Goal: Task Accomplishment & Management: Complete application form

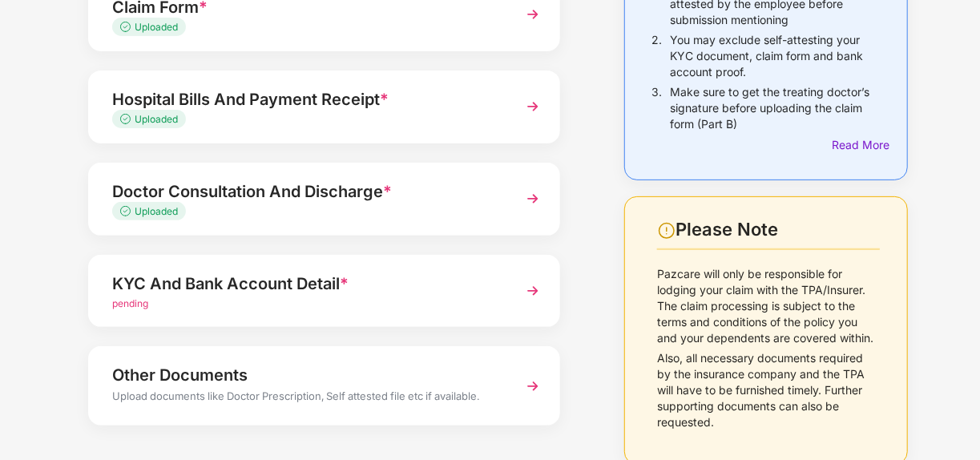
scroll to position [215, 0]
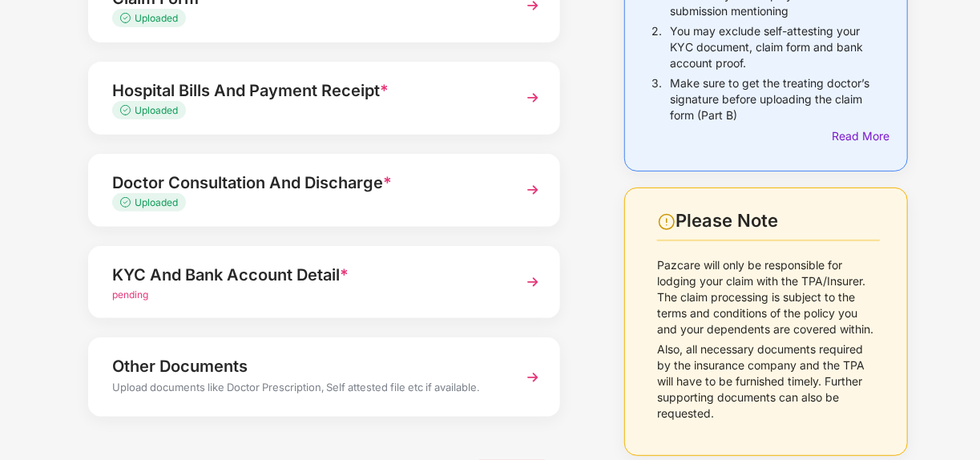
click at [535, 281] on img at bounding box center [533, 282] width 29 height 29
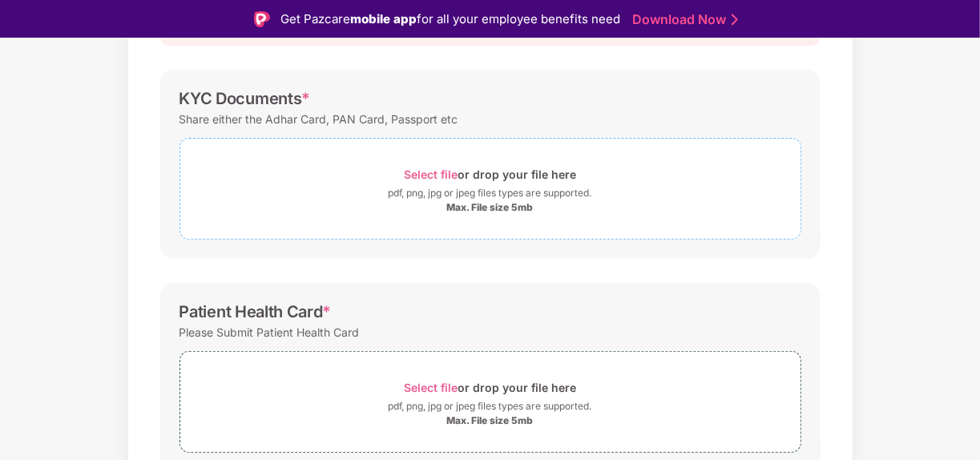
click at [430, 171] on span "Select file" at bounding box center [431, 175] width 54 height 14
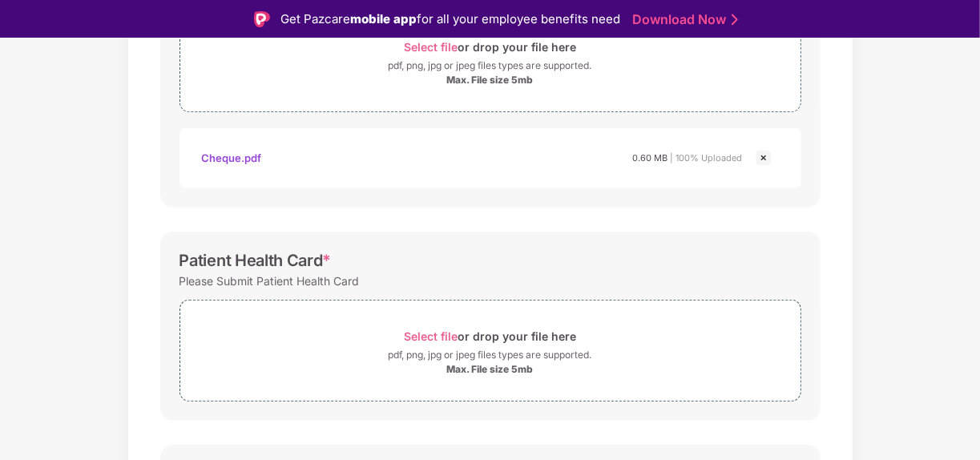
scroll to position [375, 0]
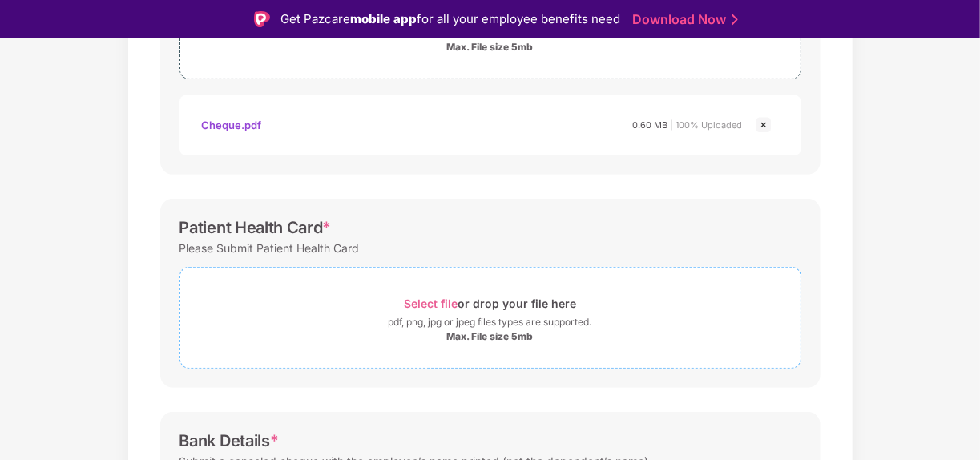
click at [442, 300] on span "Select file" at bounding box center [431, 304] width 54 height 14
click at [430, 301] on span "Select file" at bounding box center [431, 304] width 54 height 14
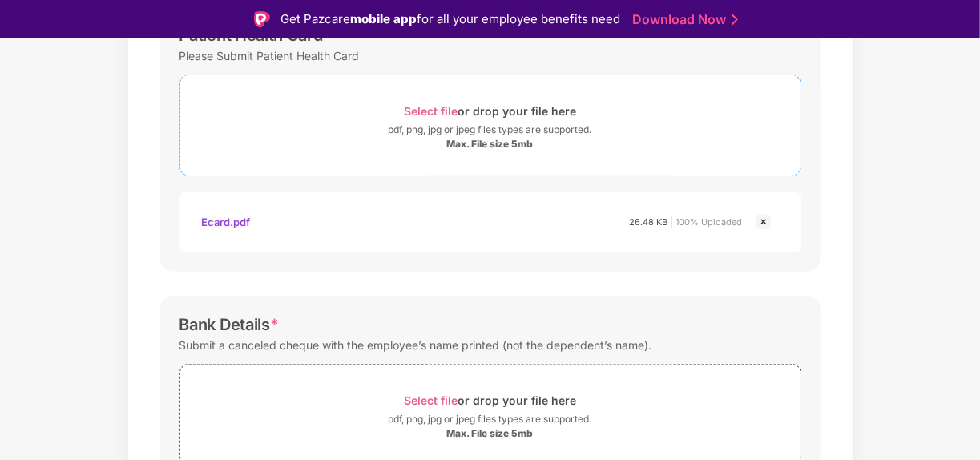
scroll to position [38, 0]
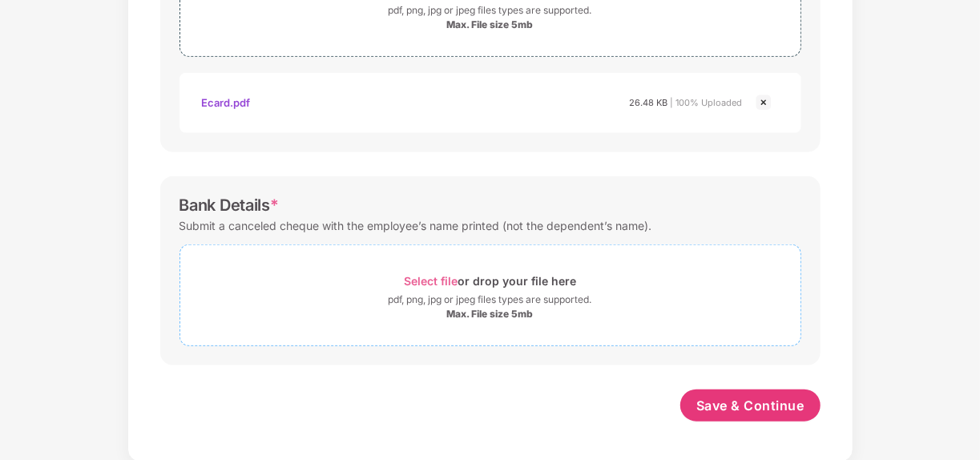
click at [431, 277] on span "Select file" at bounding box center [431, 281] width 54 height 14
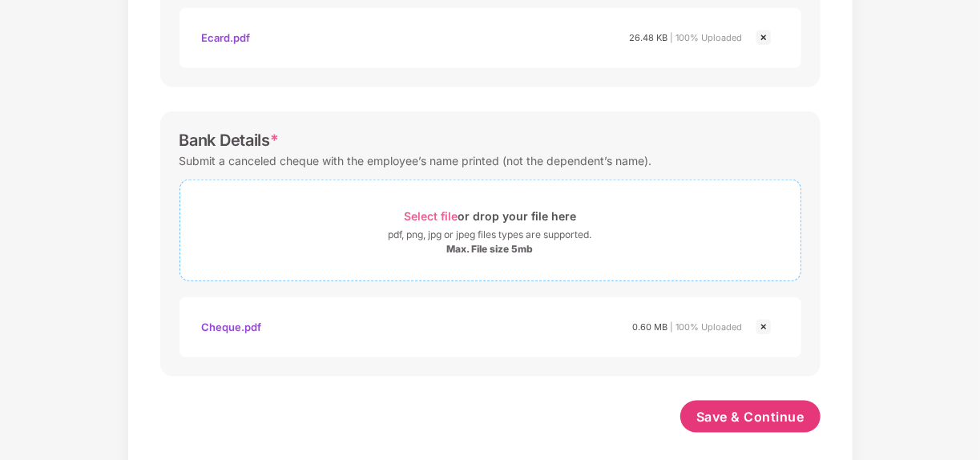
scroll to position [725, 0]
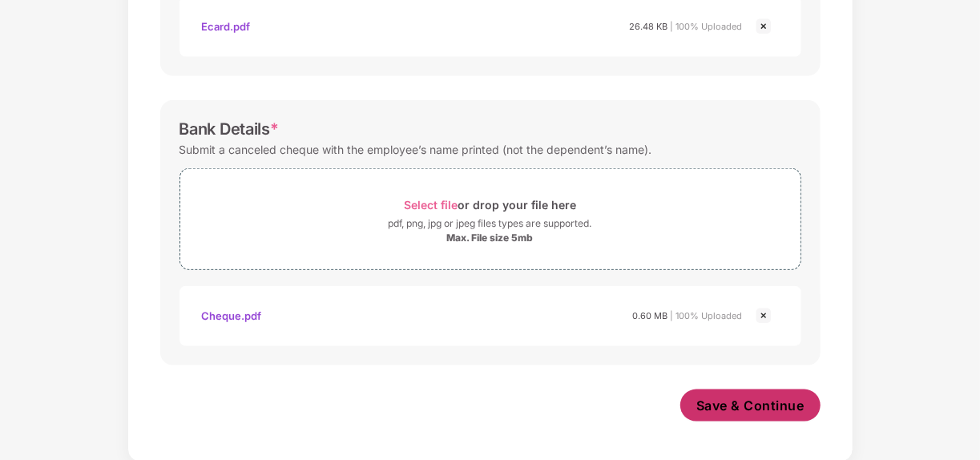
click at [730, 401] on span "Save & Continue" at bounding box center [751, 406] width 108 height 18
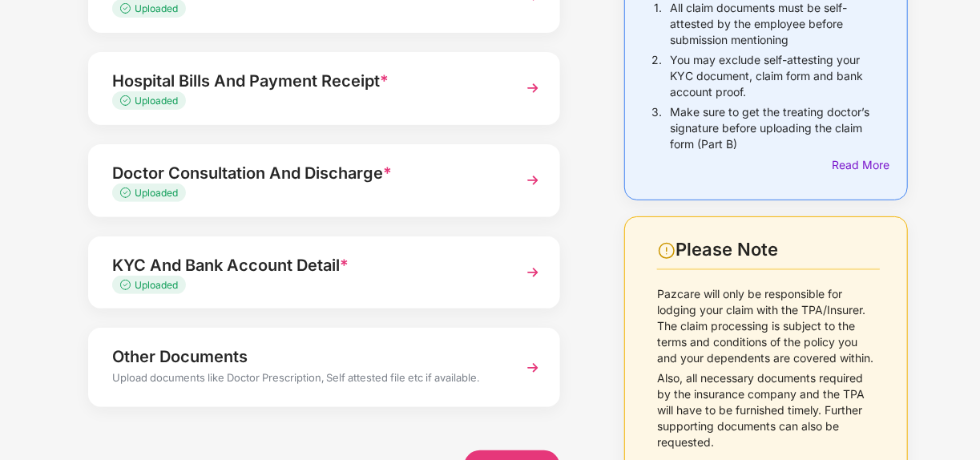
scroll to position [232, 0]
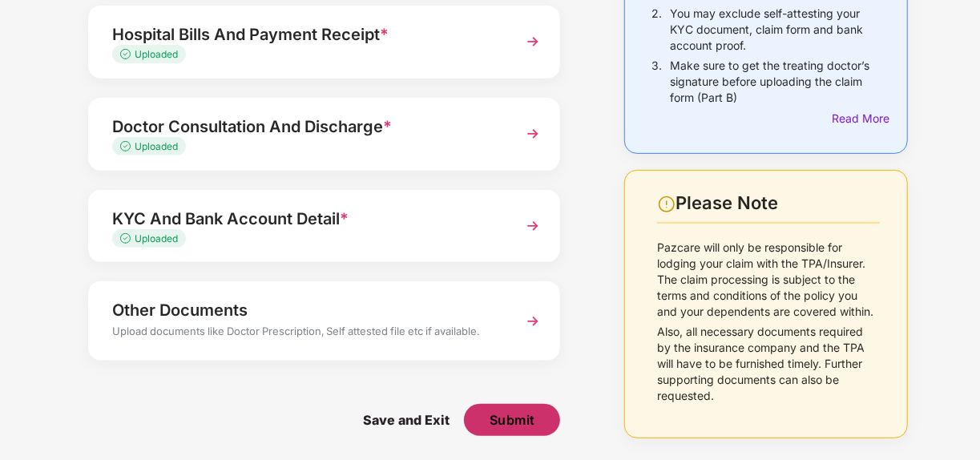
click at [525, 419] on span "Submit" at bounding box center [513, 420] width 46 height 18
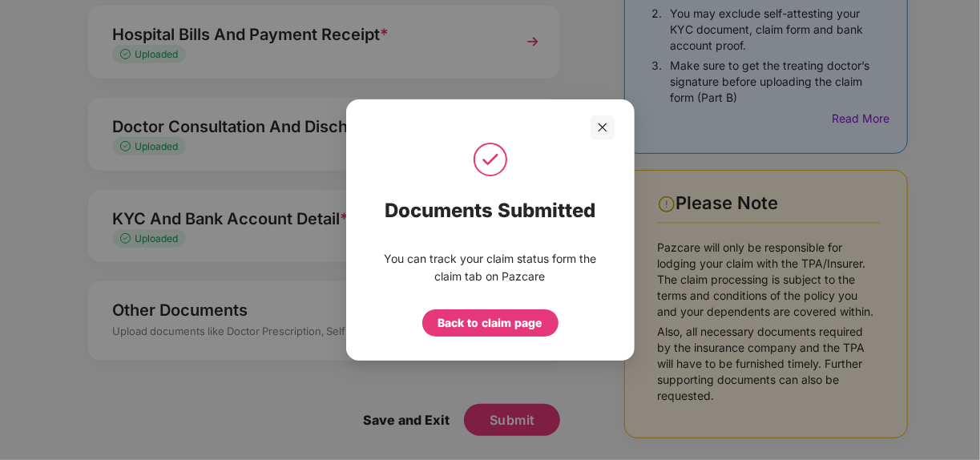
click at [414, 422] on div "Documents Submitted You can track your claim status form the claim tab on Pazca…" at bounding box center [490, 230] width 980 height 460
drag, startPoint x: 414, startPoint y: 422, endPoint x: 520, endPoint y: 276, distance: 180.7
click at [520, 276] on div "Documents Submitted You can track your claim status form the claim tab on Pazca…" at bounding box center [490, 230] width 980 height 460
drag, startPoint x: 520, startPoint y: 276, endPoint x: 402, endPoint y: 305, distance: 121.5
click at [402, 305] on div "Back to claim page" at bounding box center [490, 318] width 224 height 35
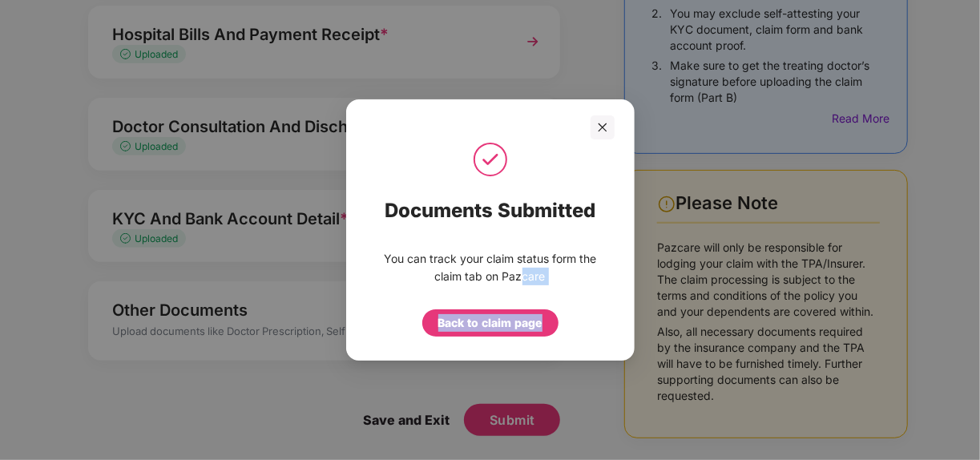
click at [589, 288] on div "You can track your claim status form the claim tab on Pazcare" at bounding box center [490, 269] width 224 height 39
click at [496, 327] on div "Back to claim page" at bounding box center [490, 323] width 104 height 18
